Goal: Information Seeking & Learning: Understand process/instructions

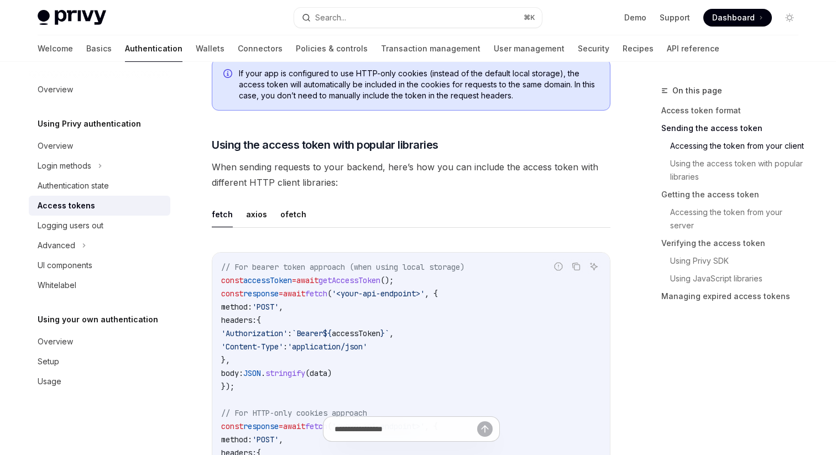
scroll to position [878, 0]
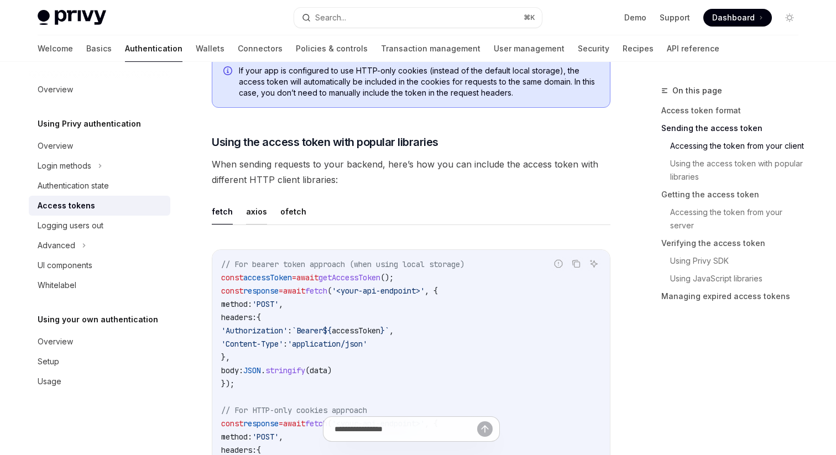
click at [255, 214] on button "axios" at bounding box center [256, 212] width 21 height 26
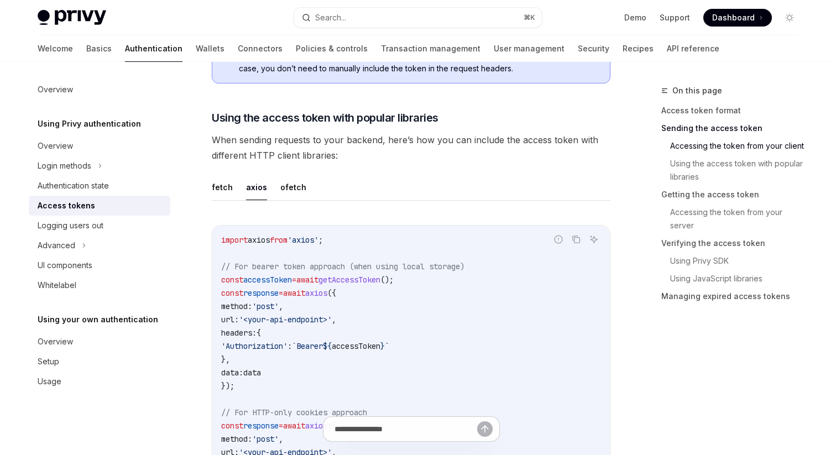
scroll to position [903, 0]
click at [224, 186] on button "fetch" at bounding box center [222, 187] width 21 height 26
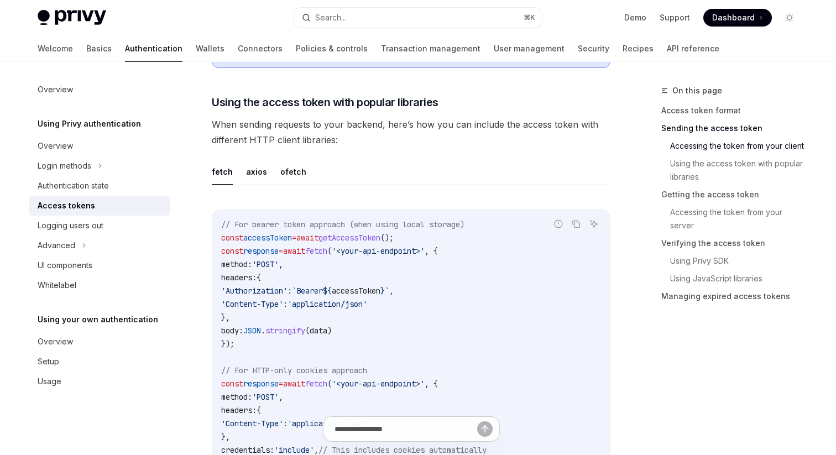
scroll to position [923, 0]
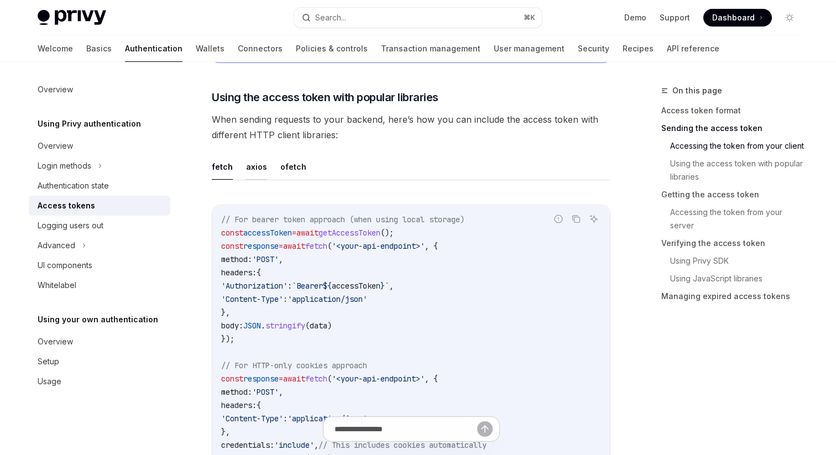
click at [260, 167] on button "axios" at bounding box center [256, 167] width 21 height 26
type textarea "*"
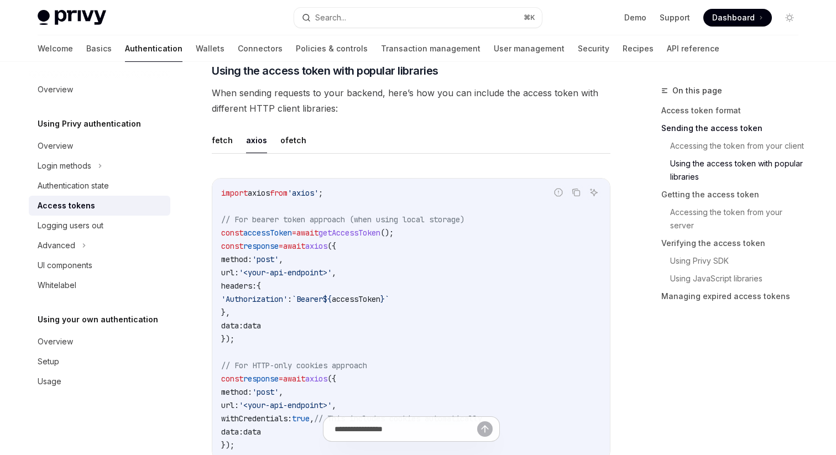
scroll to position [957, 0]
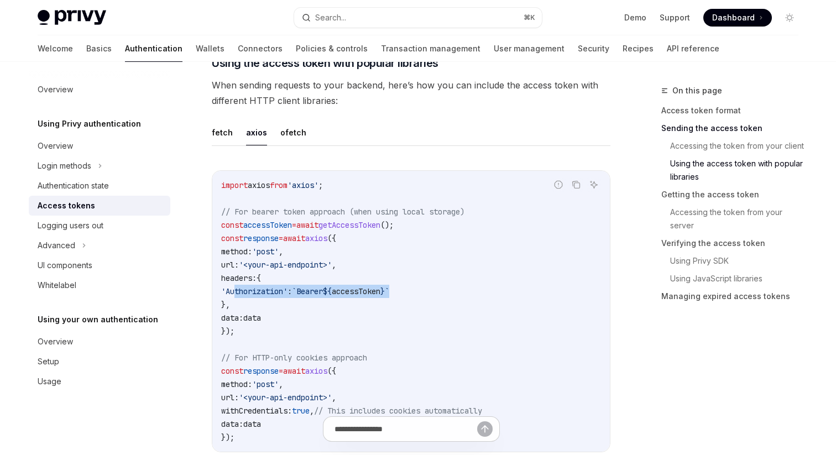
drag, startPoint x: 237, startPoint y: 290, endPoint x: 427, endPoint y: 291, distance: 189.8
click at [427, 291] on code "import axios from 'axios' ; // For bearer token approach (when using local stor…" at bounding box center [411, 312] width 380 height 266
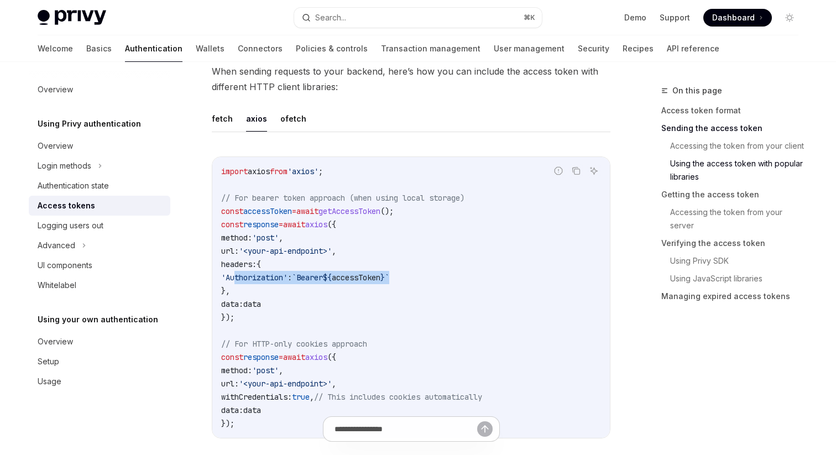
scroll to position [983, 0]
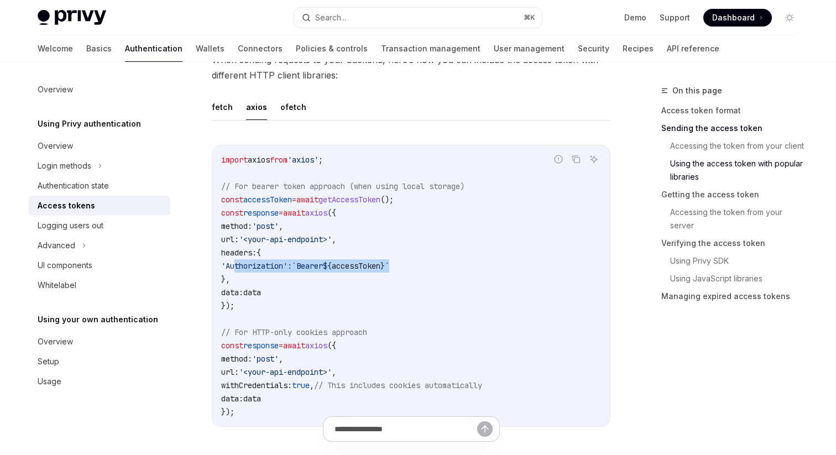
click at [282, 265] on span "'Authorization'" at bounding box center [254, 266] width 66 height 10
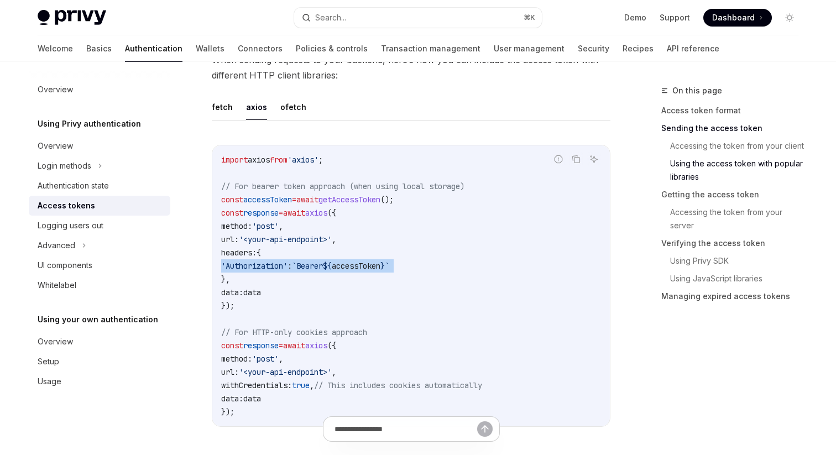
click at [282, 265] on span "'Authorization'" at bounding box center [254, 266] width 66 height 10
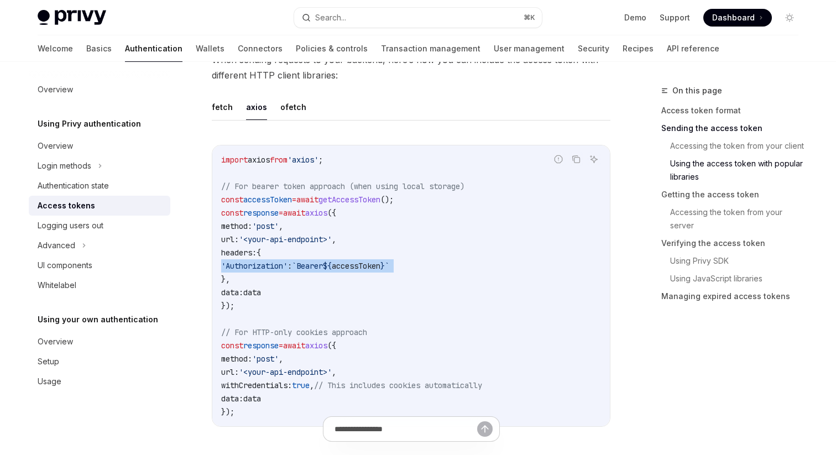
click at [282, 265] on span "'Authorization'" at bounding box center [254, 266] width 66 height 10
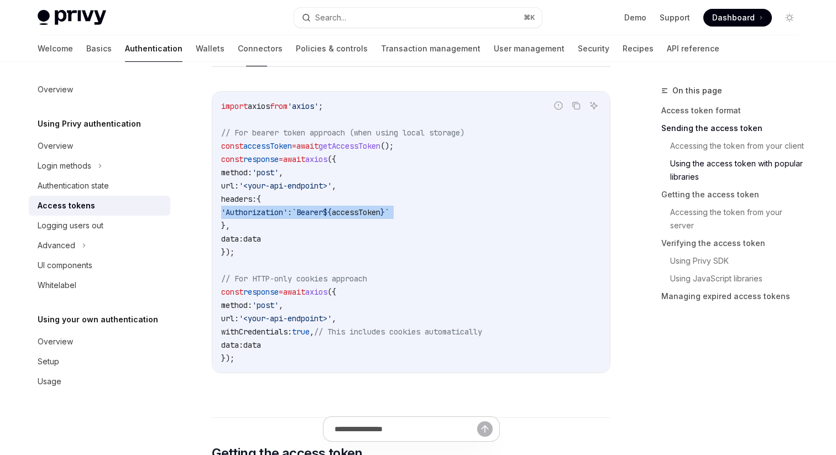
scroll to position [1043, 0]
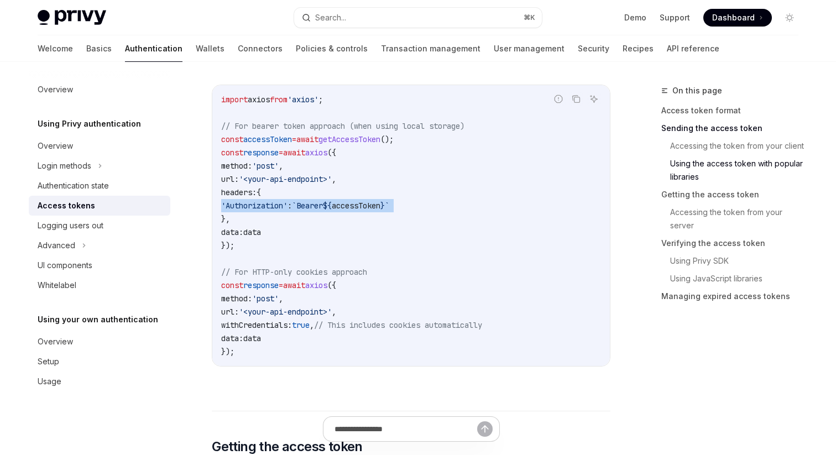
drag, startPoint x: 229, startPoint y: 325, endPoint x: 512, endPoint y: 329, distance: 283.3
click at [515, 330] on code "import axios from 'axios' ; // For bearer token approach (when using local stor…" at bounding box center [411, 226] width 380 height 266
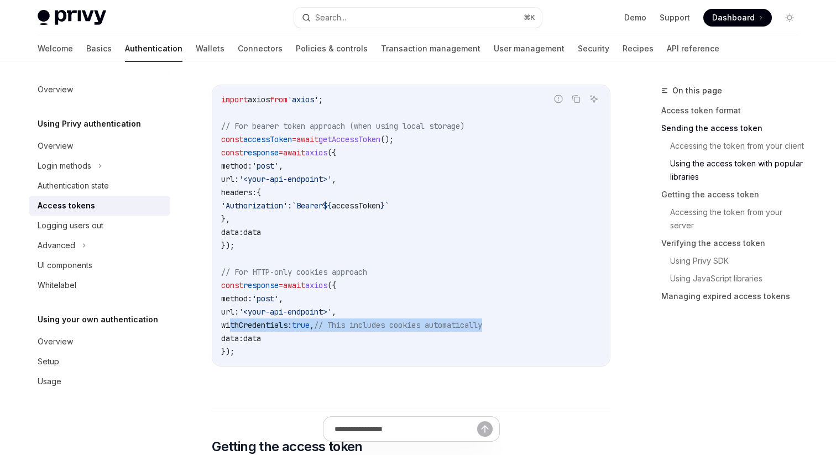
click at [512, 329] on code "import axios from 'axios' ; // For bearer token approach (when using local stor…" at bounding box center [411, 226] width 380 height 266
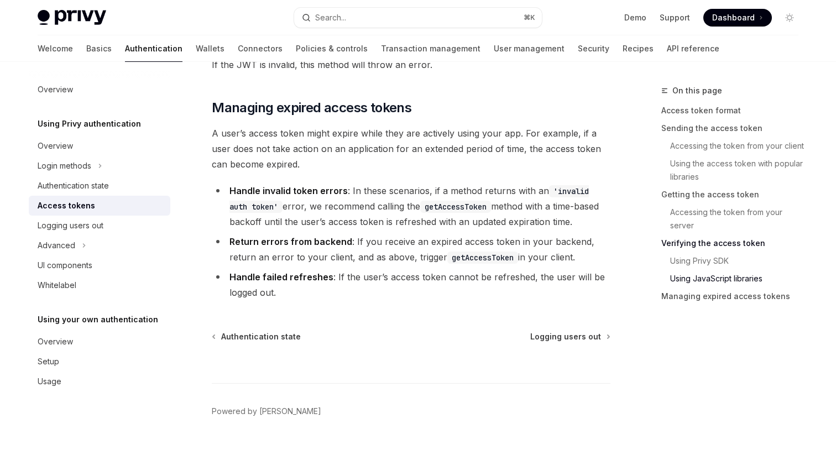
scroll to position [3047, 0]
